Goal: Transaction & Acquisition: Download file/media

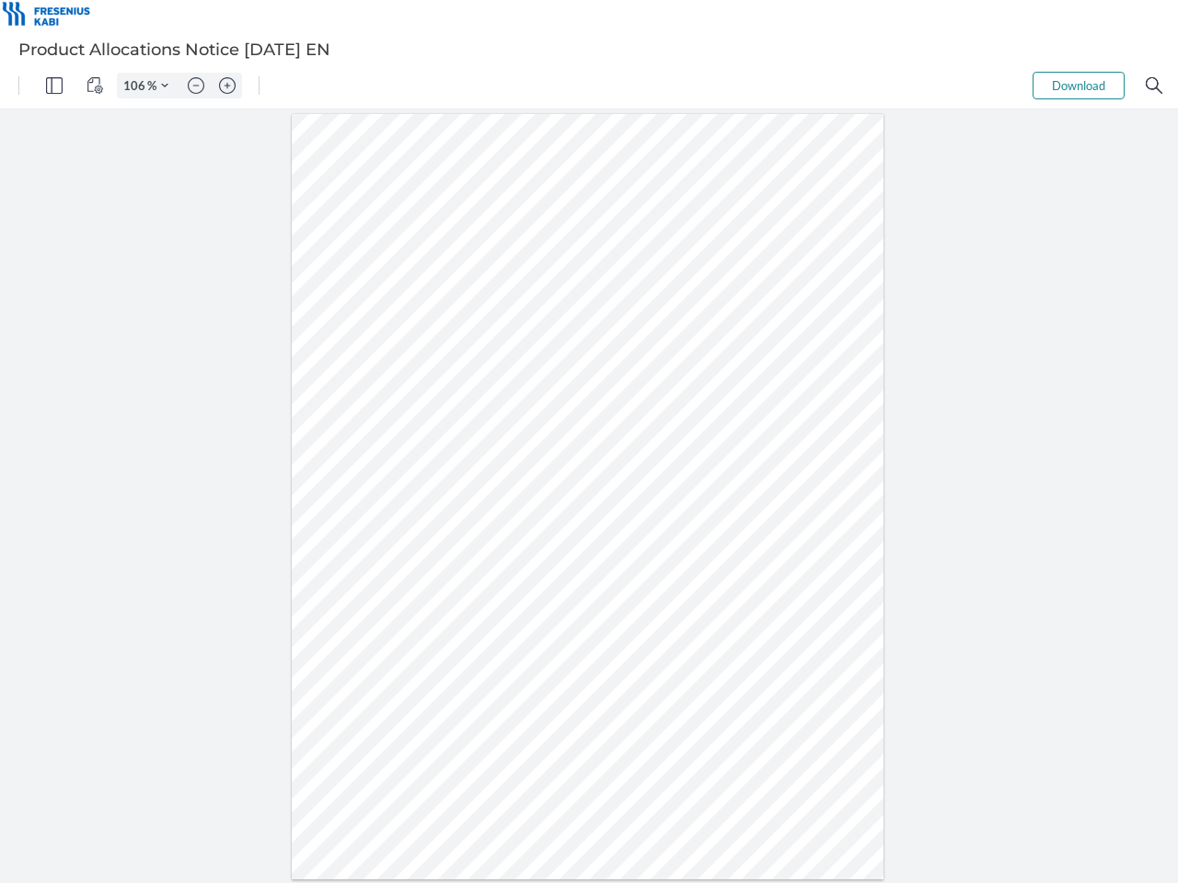
click at [54, 86] on img "Panel" at bounding box center [54, 85] width 17 height 17
click at [95, 86] on img "View Controls" at bounding box center [94, 85] width 17 height 17
click at [137, 86] on input "106" at bounding box center [132, 85] width 29 height 17
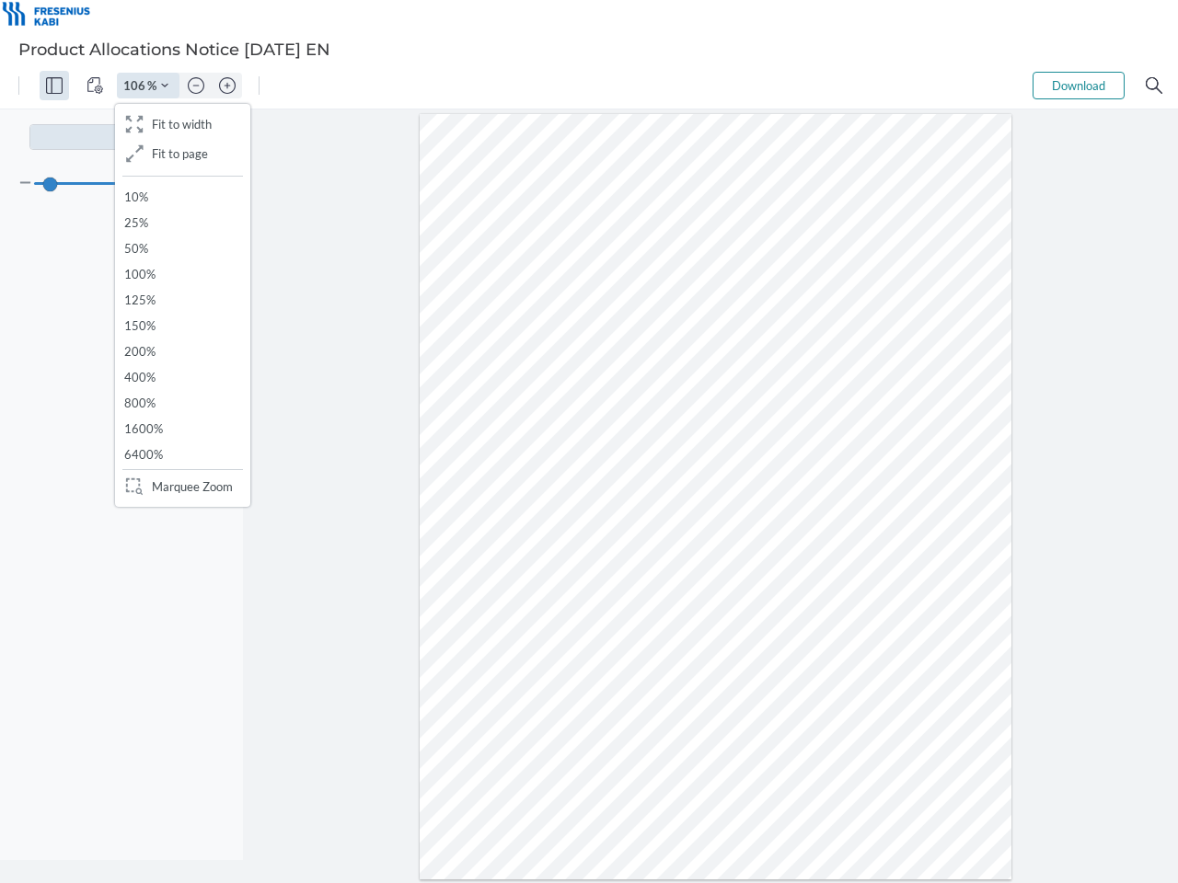
click at [165, 86] on img "Zoom Controls" at bounding box center [164, 85] width 7 height 7
click at [196, 86] on img "Zoom out" at bounding box center [196, 85] width 17 height 17
click at [227, 86] on img "Zoom in" at bounding box center [227, 85] width 17 height 17
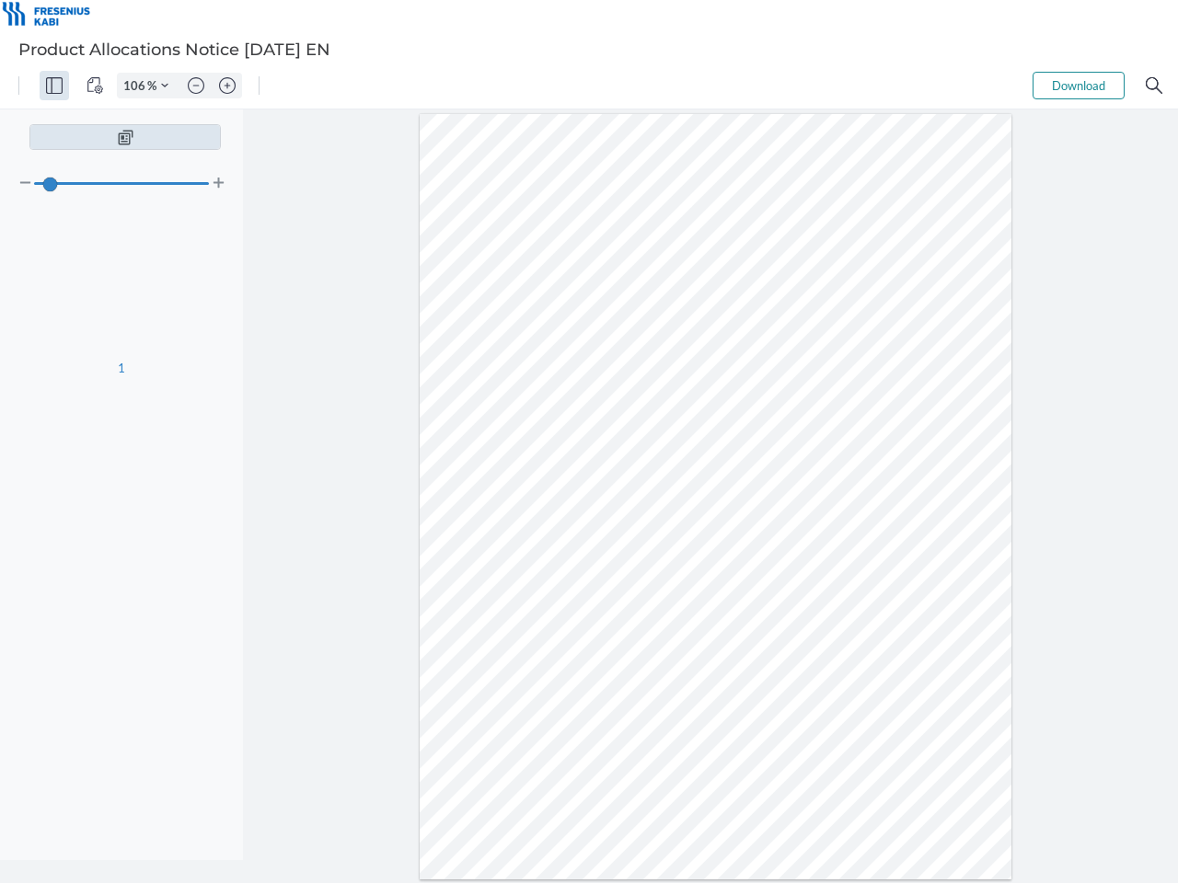
type input "106"
click at [1078, 86] on button "Download" at bounding box center [1078, 86] width 92 height 28
click at [1154, 86] on img "Search" at bounding box center [1154, 85] width 17 height 17
